Goal: Information Seeking & Learning: Learn about a topic

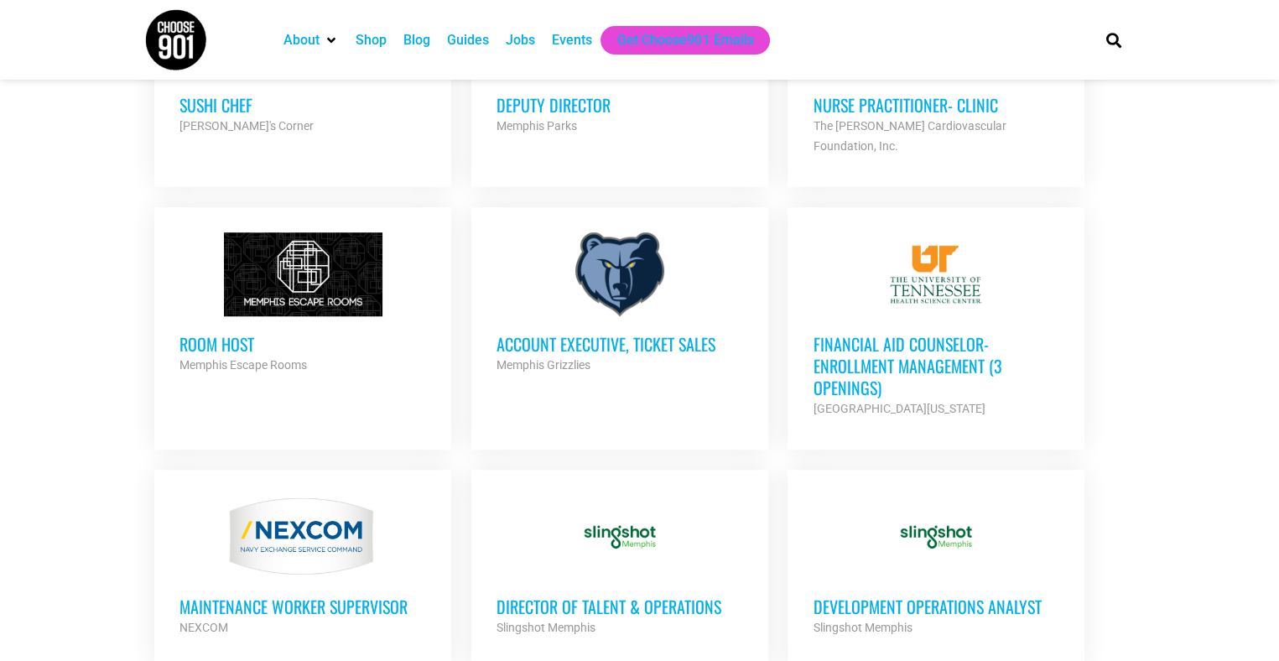
scroll to position [1295, 0]
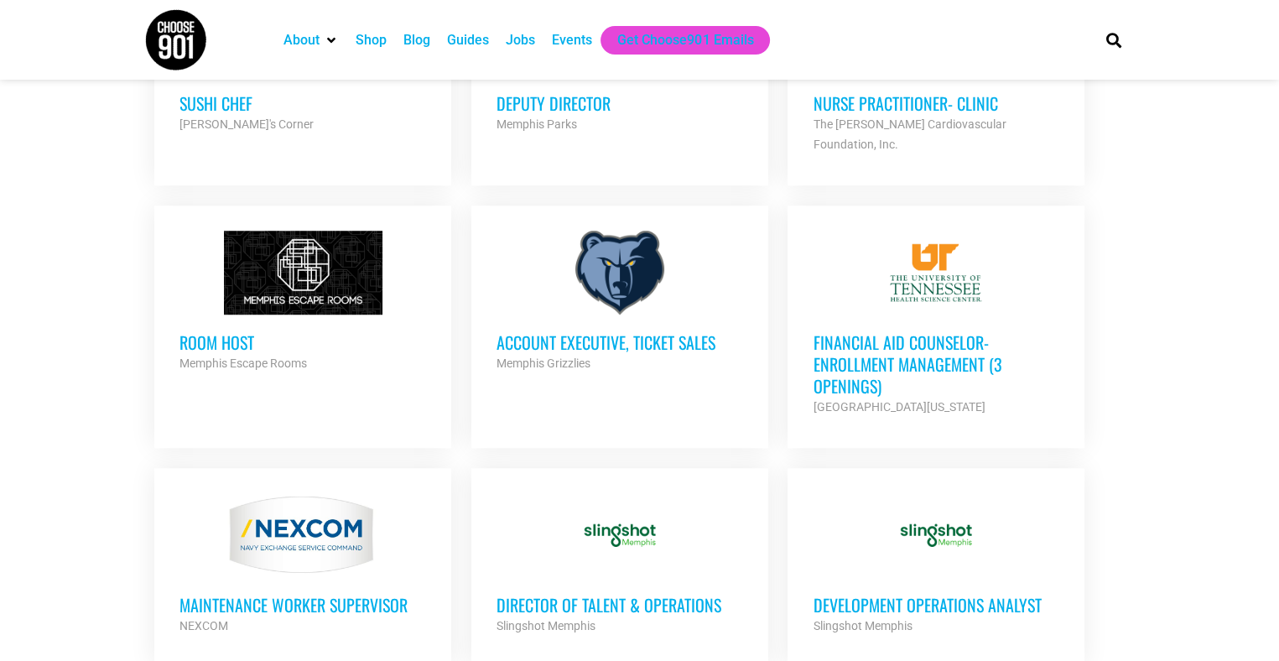
click at [332, 277] on div at bounding box center [303, 273] width 247 height 84
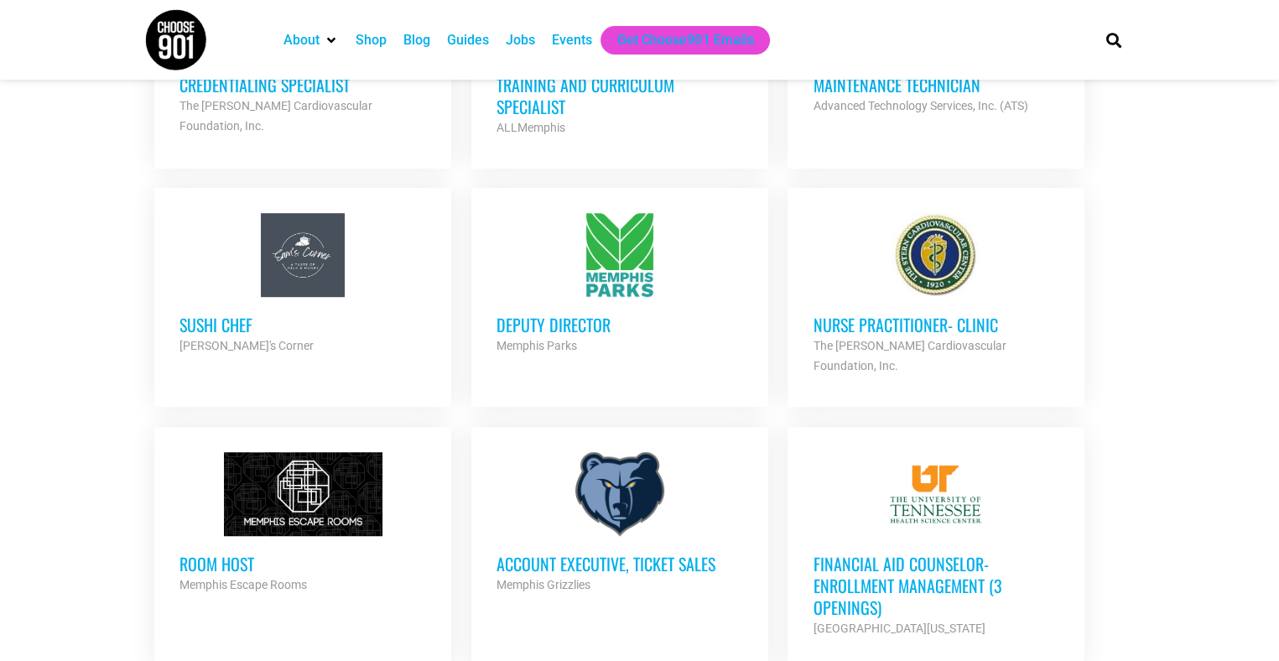
scroll to position [1061, 0]
